Goal: Submit feedback/report problem: Submit feedback/report problem

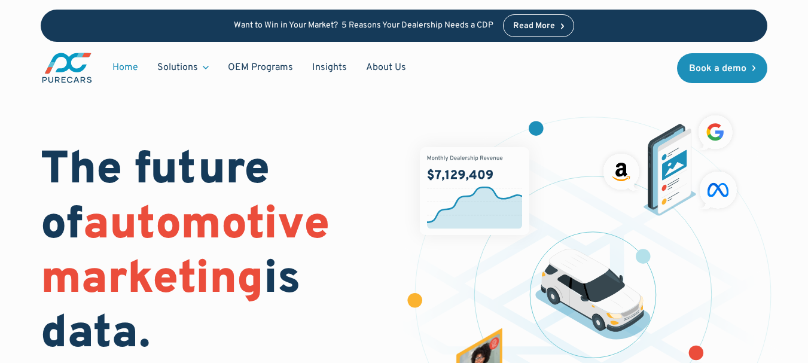
drag, startPoint x: 115, startPoint y: 100, endPoint x: 305, endPoint y: 114, distance: 190.0
click at [115, 101] on div "The future of automotive marketing is data. Reach new shoppers and nurture exis…" at bounding box center [404, 298] width 727 height 397
drag, startPoint x: 377, startPoint y: 65, endPoint x: 419, endPoint y: 74, distance: 42.9
click at [376, 65] on link "About Us" at bounding box center [385, 67] width 59 height 23
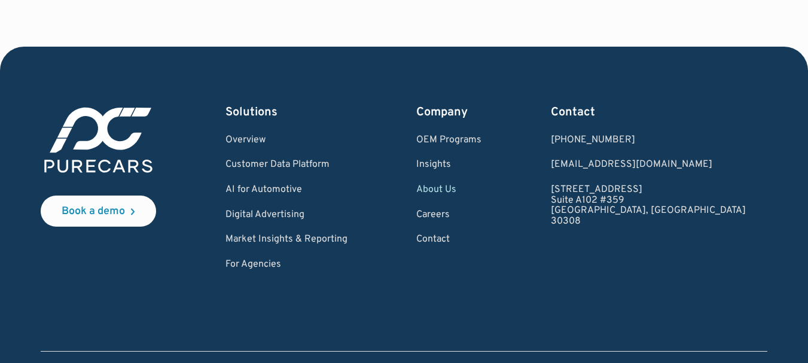
scroll to position [3444, 0]
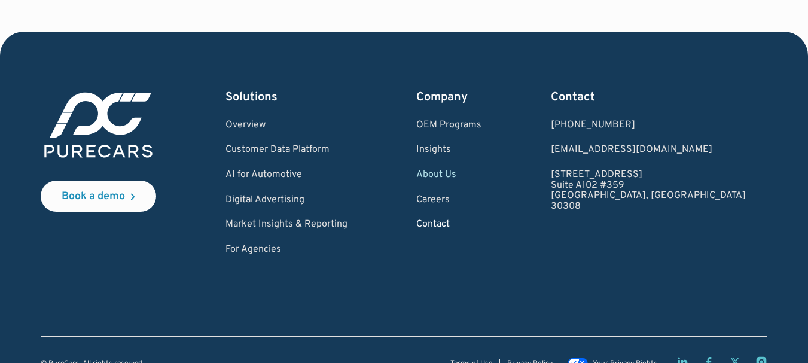
click at [481, 219] on link "Contact" at bounding box center [448, 224] width 65 height 11
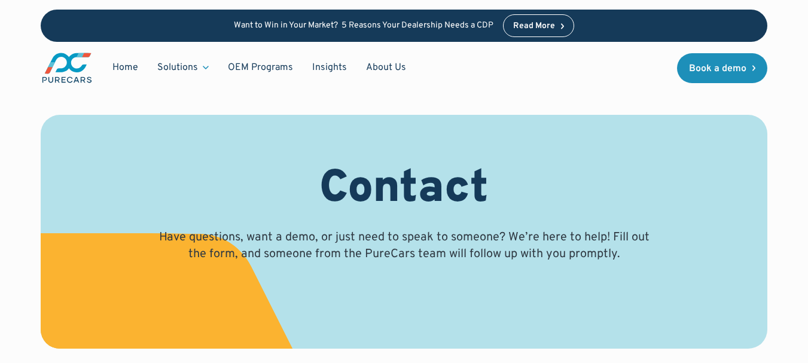
select select "Sales"
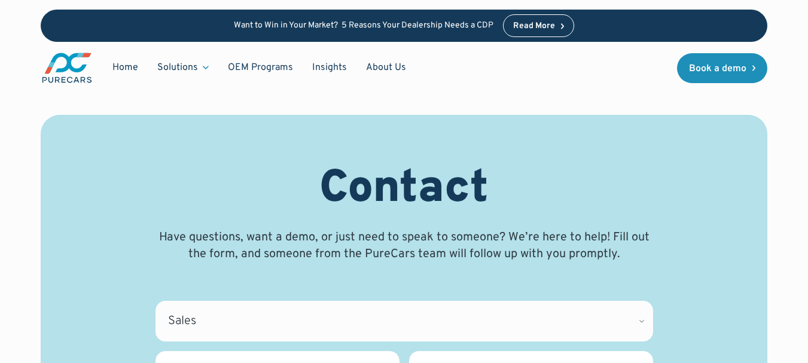
scroll to position [239, 0]
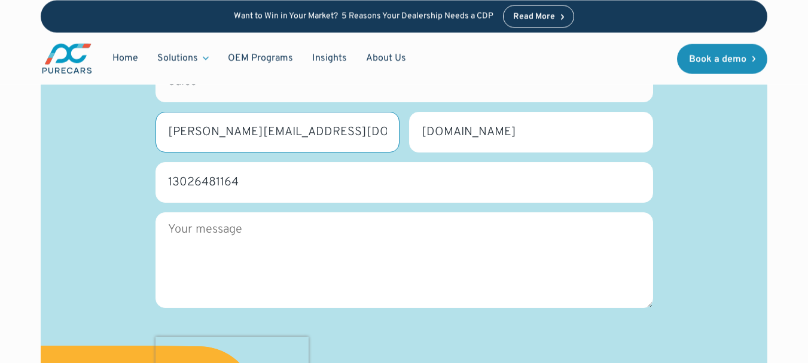
click at [338, 129] on input "donald@listsassistant.com" at bounding box center [277, 132] width 244 height 41
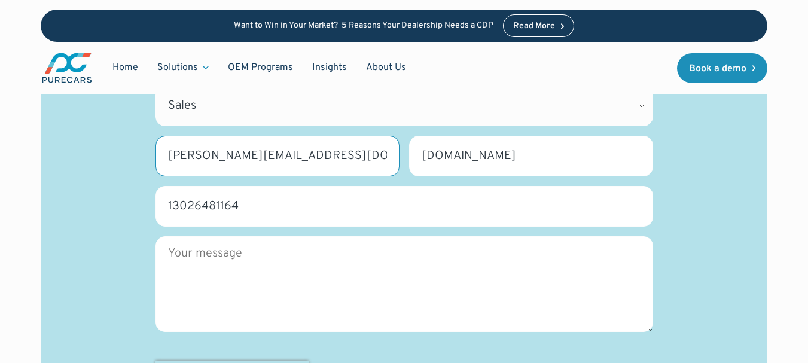
drag, startPoint x: 333, startPoint y: 131, endPoint x: 89, endPoint y: 134, distance: 243.9
click at [90, 133] on div "Contact Have questions, want a demo, or just need to speak to someone? We’re he…" at bounding box center [403, 192] width 669 height 490
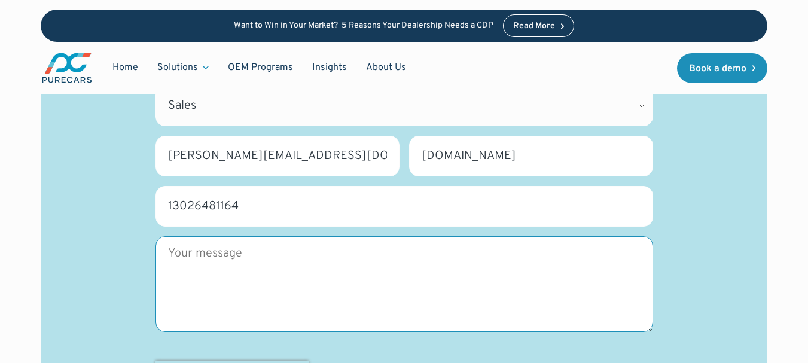
click at [387, 271] on textarea "Message" at bounding box center [403, 284] width 497 height 96
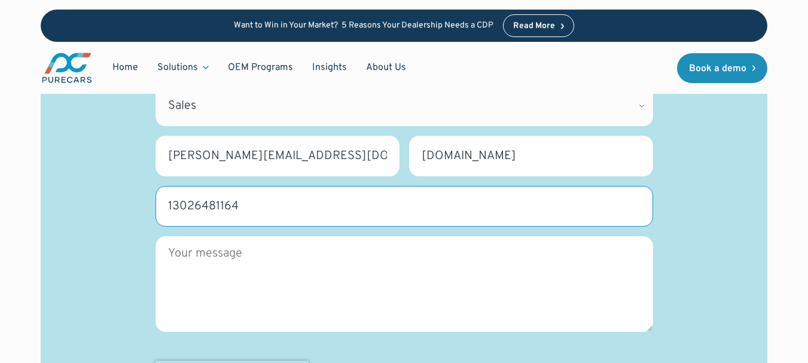
drag, startPoint x: 270, startPoint y: 184, endPoint x: 50, endPoint y: 192, distance: 220.7
click at [50, 191] on div "Contact Have questions, want a demo, or just need to speak to someone? We’re he…" at bounding box center [404, 192] width 727 height 585
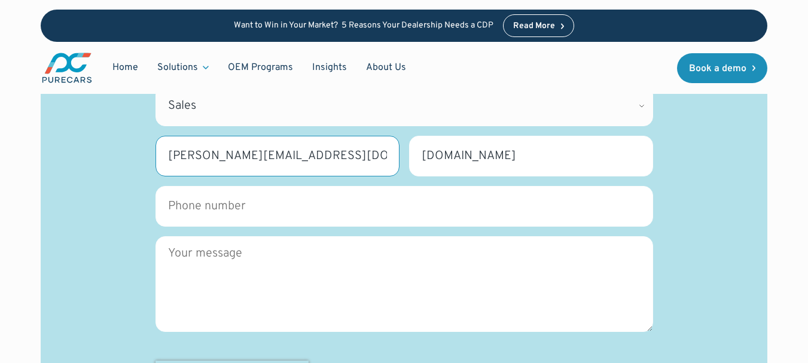
drag, startPoint x: 317, startPoint y: 133, endPoint x: 69, endPoint y: 141, distance: 247.6
click at [61, 139] on div "Contact Have questions, want a demo, or just need to speak to someone? We’re he…" at bounding box center [404, 192] width 727 height 585
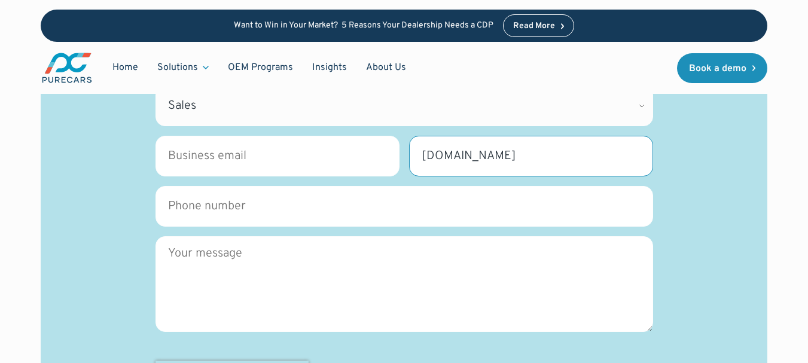
drag, startPoint x: 551, startPoint y: 130, endPoint x: 305, endPoint y: 136, distance: 245.7
click at [307, 136] on fieldset "Business Email * Please complete this required field. Dealership name * www.lis…" at bounding box center [403, 161] width 497 height 50
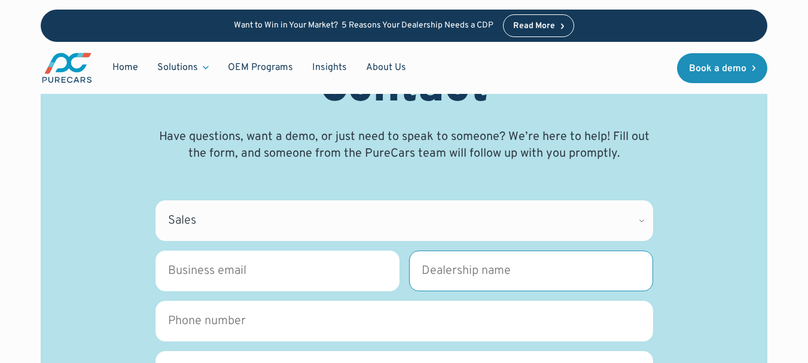
scroll to position [120, 0]
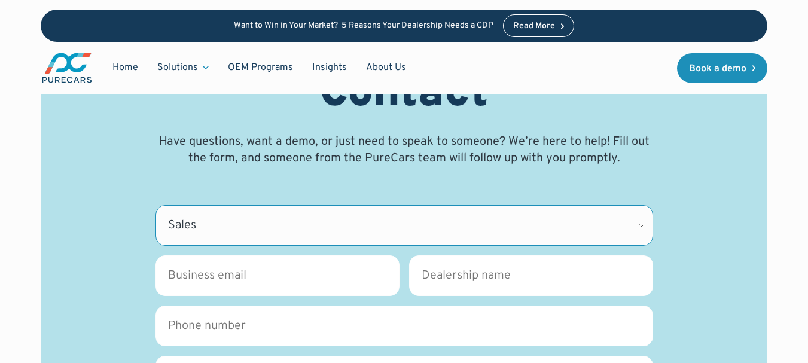
click at [241, 205] on select "Please Select CDK Support Sales Support Billing Press Other" at bounding box center [403, 225] width 497 height 41
click at [155, 205] on select "Please Select CDK Support Sales Support Billing Press Other" at bounding box center [403, 225] width 497 height 41
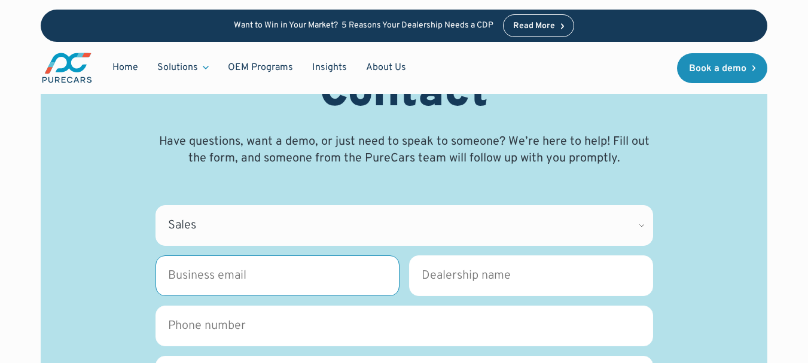
click at [209, 255] on input "Business Email *" at bounding box center [277, 275] width 244 height 41
type input "donald@listsassistant.com"
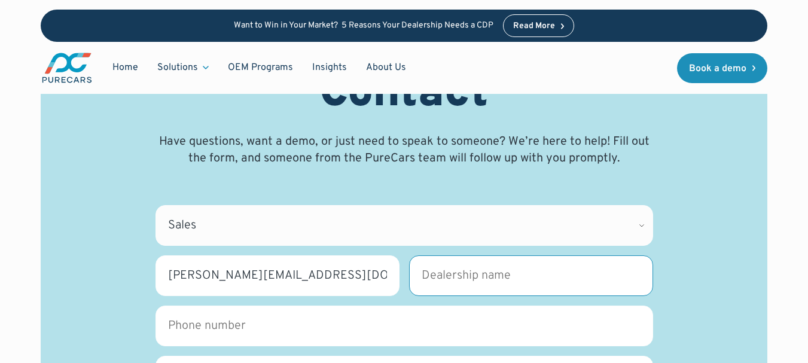
click at [457, 255] on input "Dealership name *" at bounding box center [531, 275] width 244 height 41
type input "www.listsassistant.com"
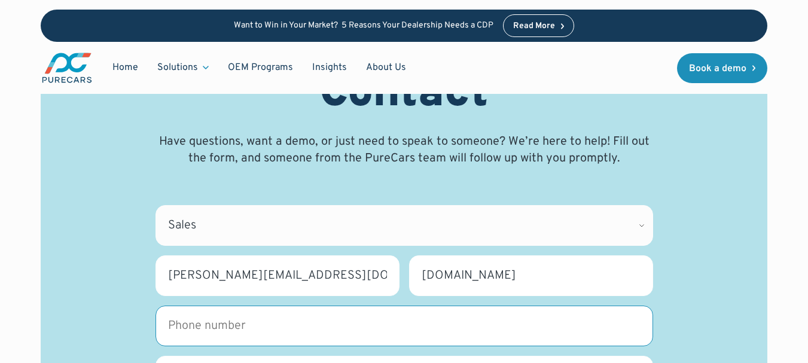
click at [226, 313] on input "Phone number" at bounding box center [403, 325] width 497 height 41
type input "17818181673"
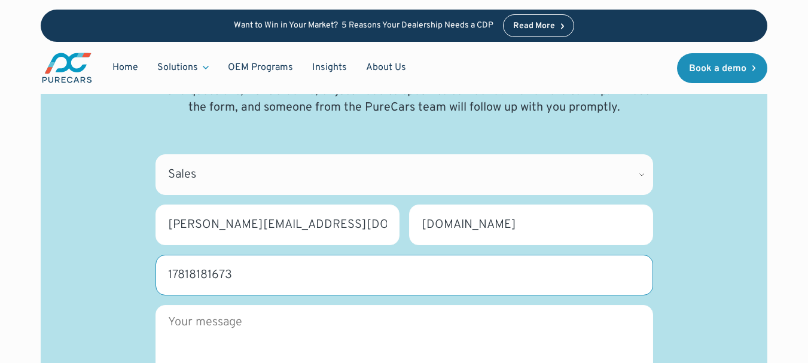
scroll to position [239, 0]
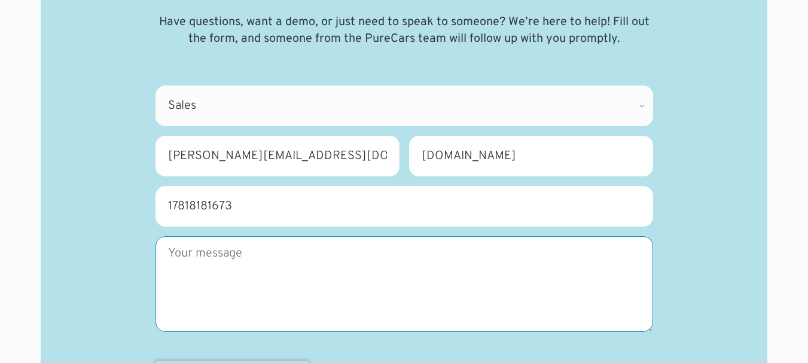
drag, startPoint x: 187, startPoint y: 241, endPoint x: 240, endPoint y: 256, distance: 54.7
click at [188, 241] on textarea "Message" at bounding box center [403, 284] width 497 height 96
paste textarea "Hi, We offer a pre-packaged contact list of auto dealers across the U.S., custo…"
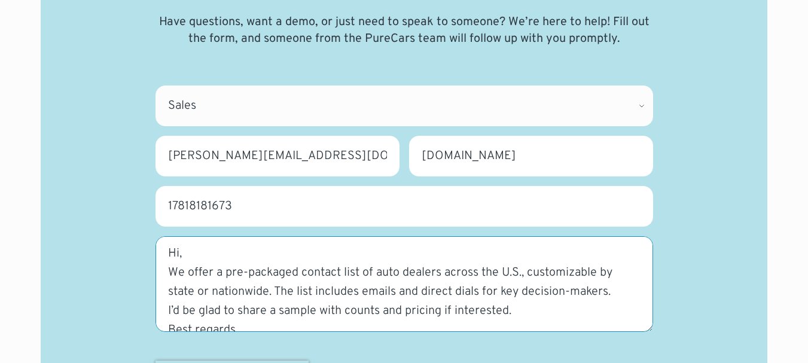
scroll to position [84, 0]
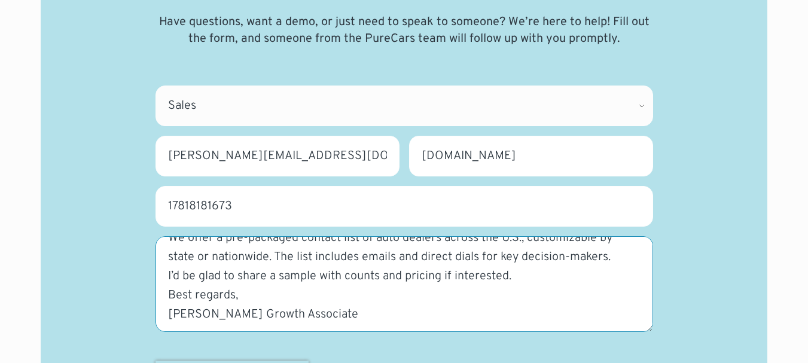
type textarea "Hi, We offer a pre-packaged contact list of auto dealers across the U.S., custo…"
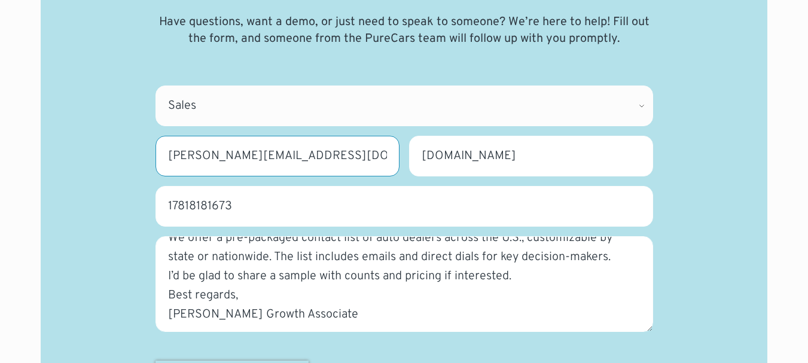
drag, startPoint x: 321, startPoint y: 131, endPoint x: 14, endPoint y: 144, distance: 307.5
click at [0, 140] on div "Contact Have questions, want a demo, or just need to speak to someone? We’re he…" at bounding box center [404, 168] width 808 height 767
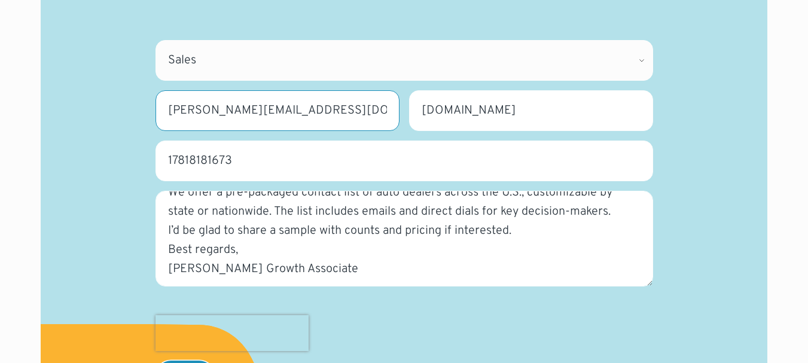
scroll to position [418, 0]
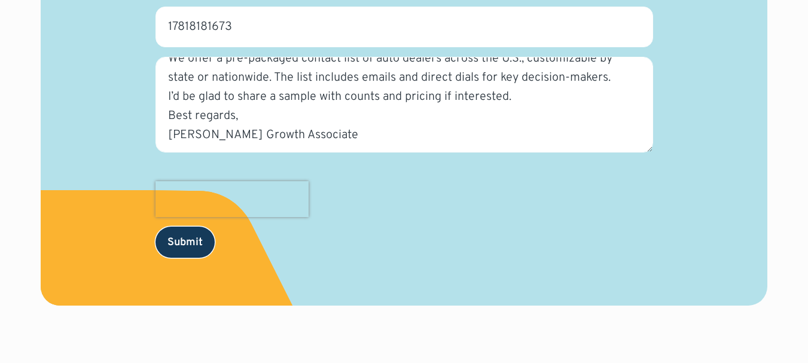
click at [184, 227] on input "Submit" at bounding box center [184, 242] width 59 height 31
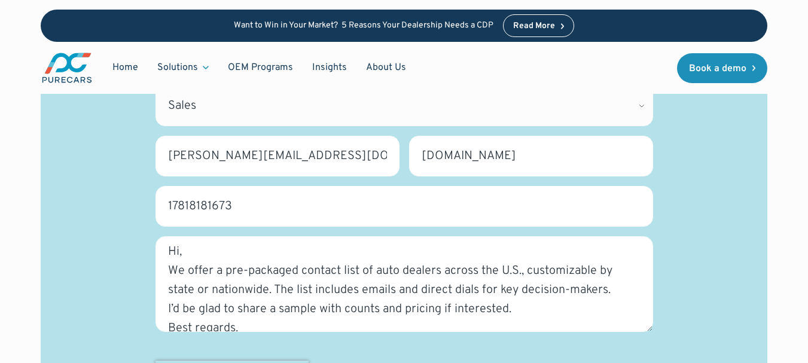
scroll to position [0, 0]
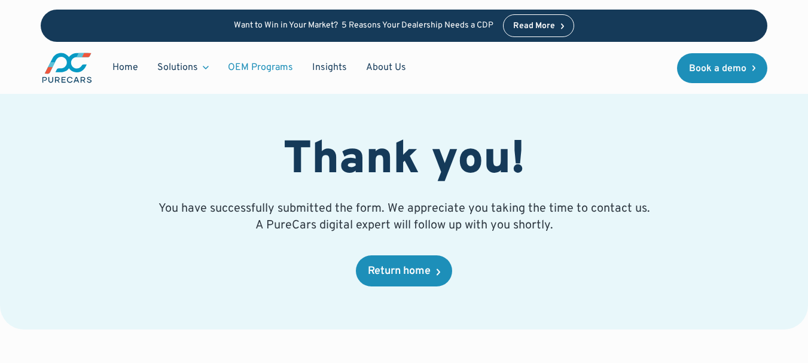
click at [263, 65] on link "OEM Programs" at bounding box center [260, 67] width 84 height 23
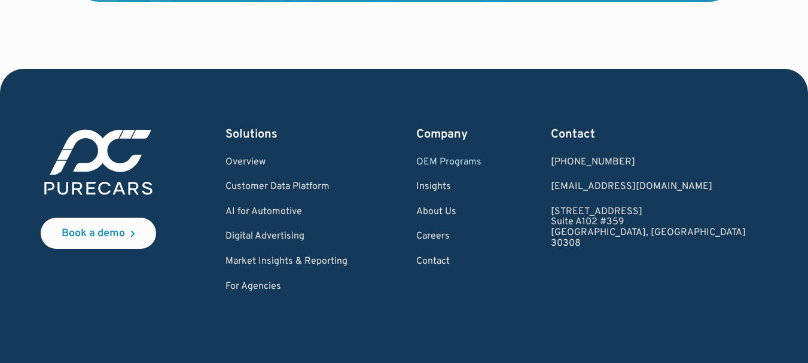
scroll to position [2432, 0]
